Goal: Information Seeking & Learning: Find contact information

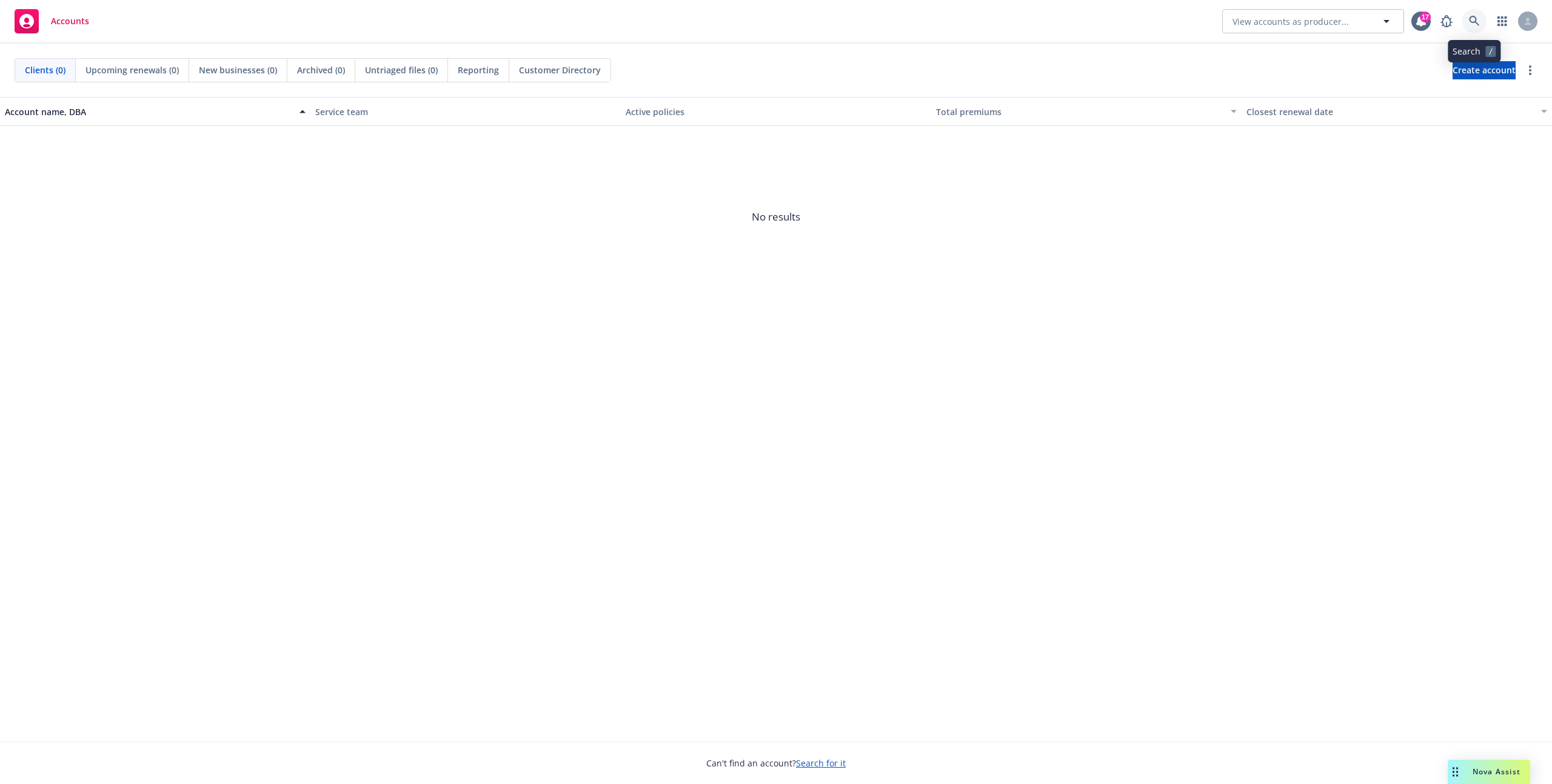
click at [1469, 24] on icon at bounding box center [1474, 21] width 11 height 11
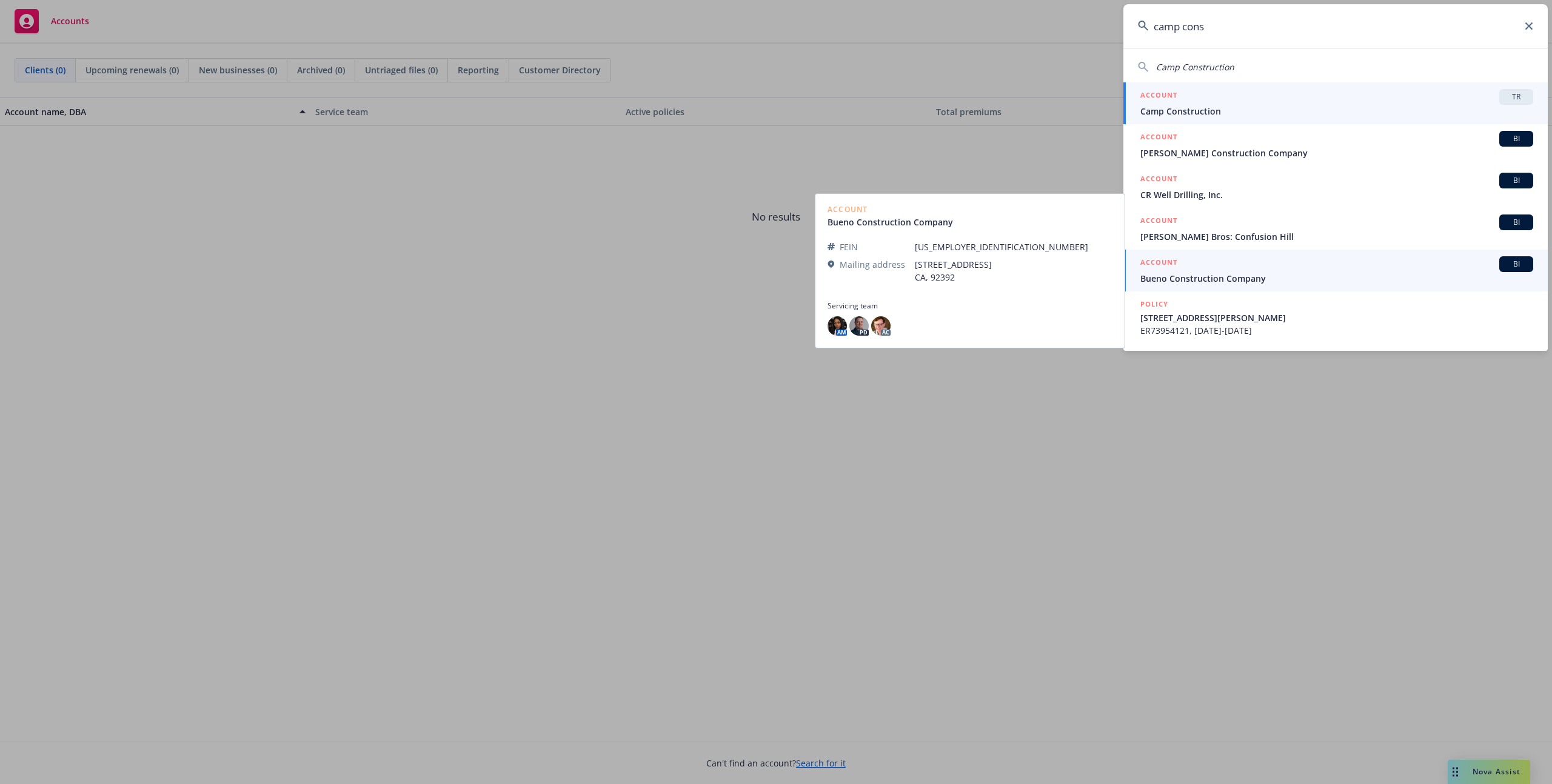
type input "camp cons"
click at [1187, 86] on link "ACCOUNT TR Camp Construction" at bounding box center [1335, 103] width 424 height 42
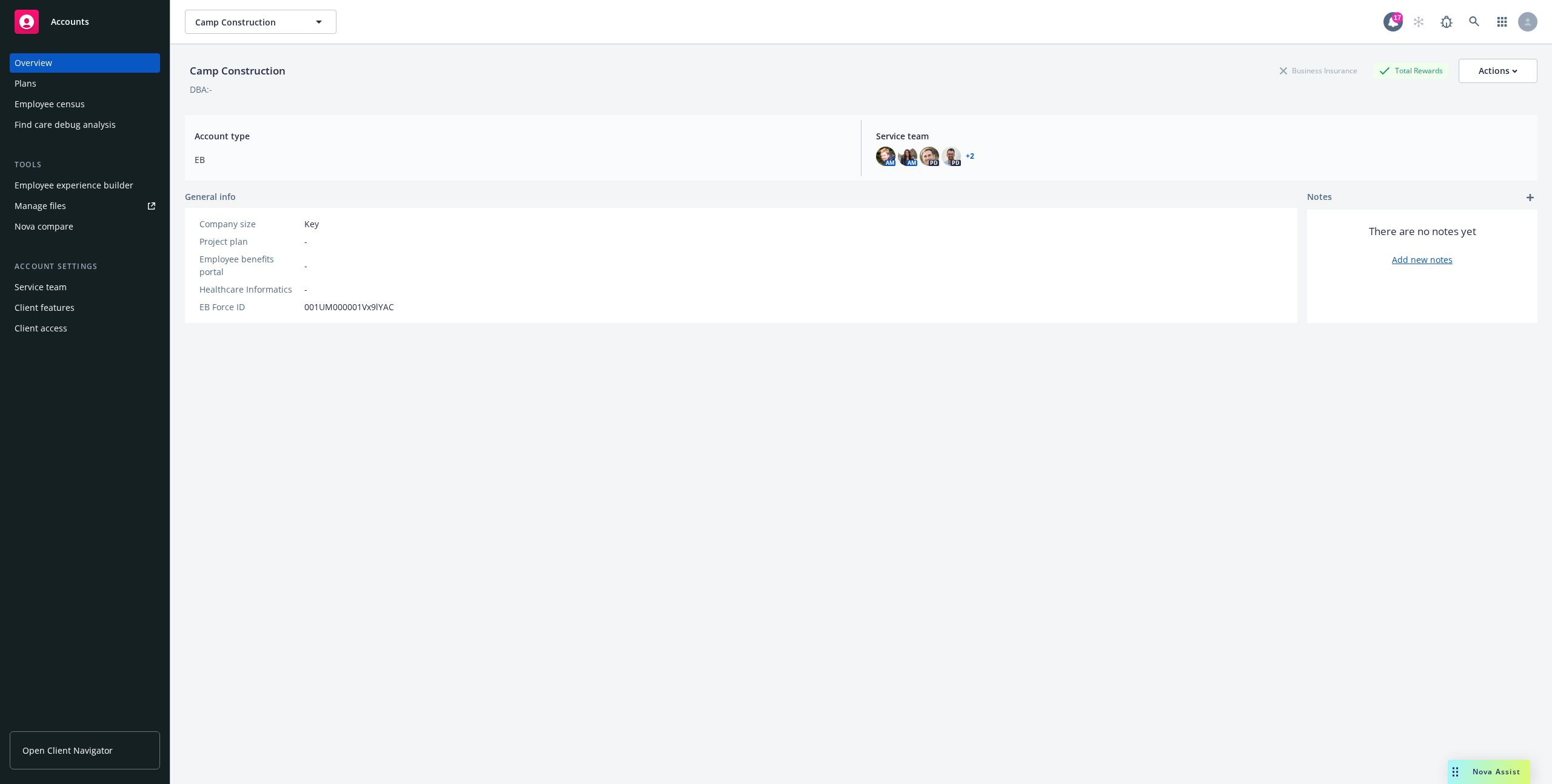
click at [44, 105] on div "Employee census" at bounding box center [49, 104] width 71 height 19
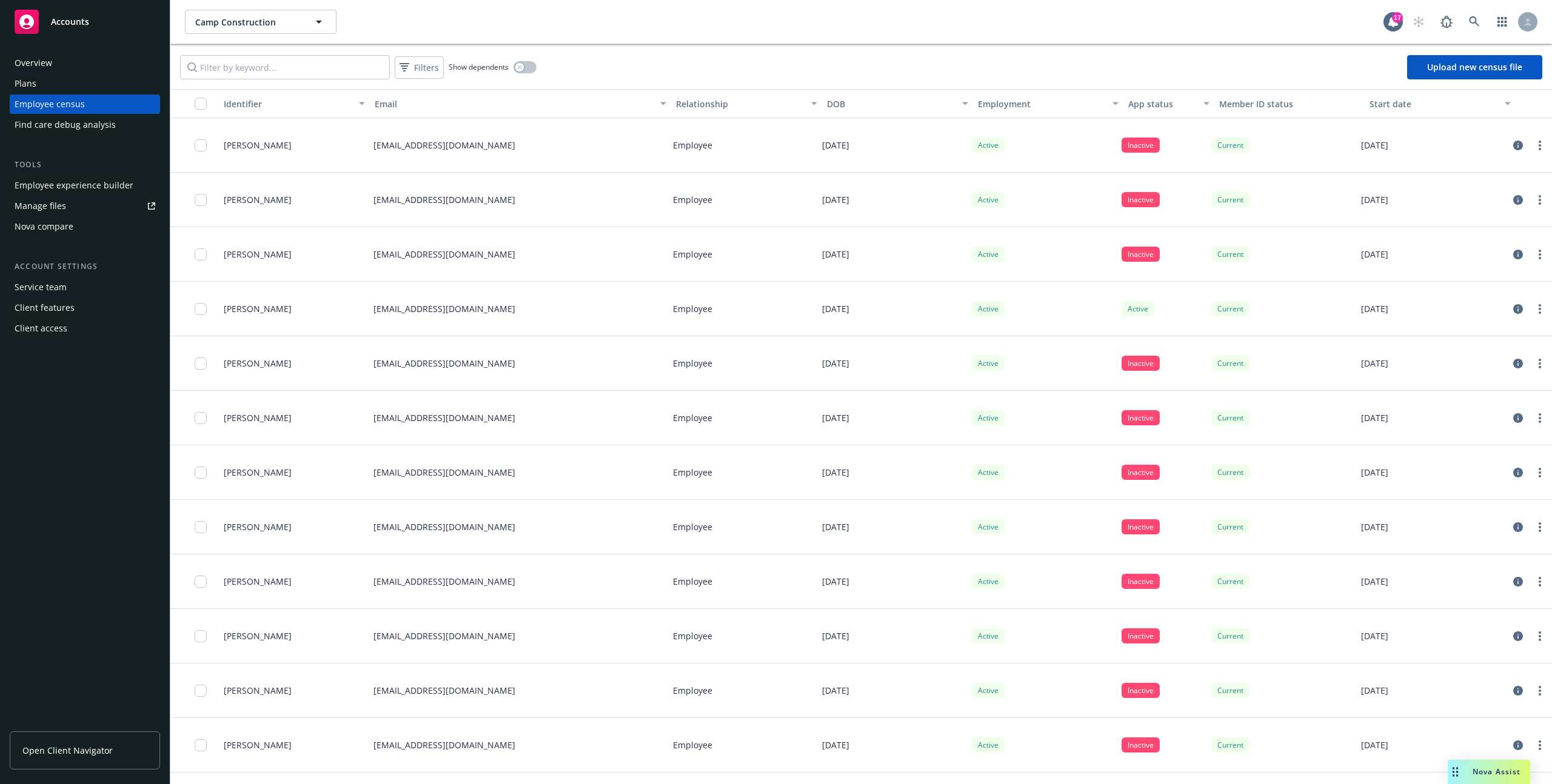
click at [387, 201] on p "[EMAIL_ADDRESS][DOMAIN_NAME]" at bounding box center [444, 200] width 142 height 12
copy p "salparedes"
click at [494, 222] on div "[EMAIL_ADDRESS][DOMAIN_NAME]" at bounding box center [519, 200] width 300 height 54
drag, startPoint x: 416, startPoint y: 199, endPoint x: 525, endPoint y: 202, distance: 109.0
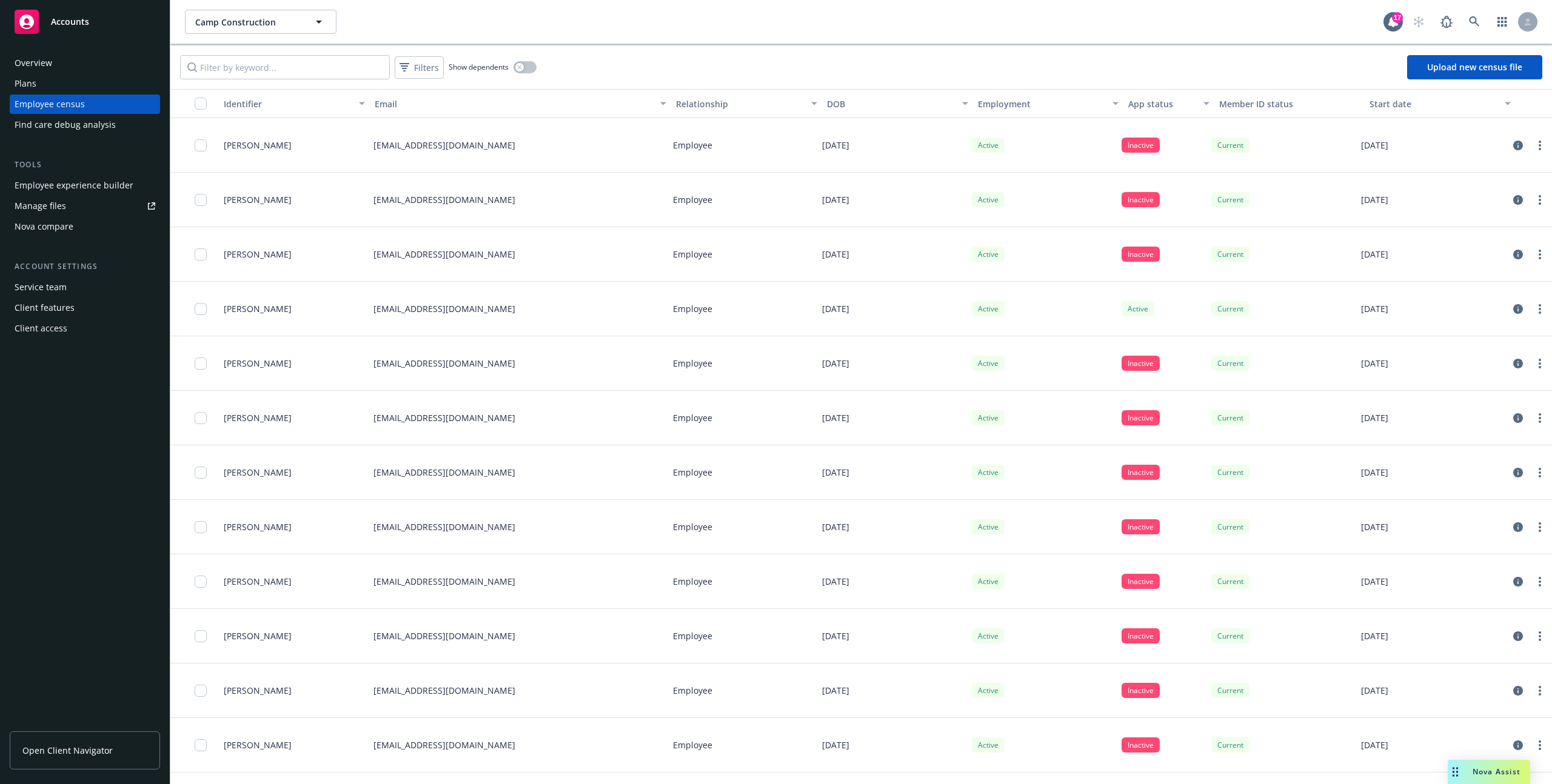
click at [525, 202] on div "[EMAIL_ADDRESS][DOMAIN_NAME]" at bounding box center [519, 200] width 300 height 54
copy p "@[DOMAIN_NAME]"
